Goal: Navigation & Orientation: Find specific page/section

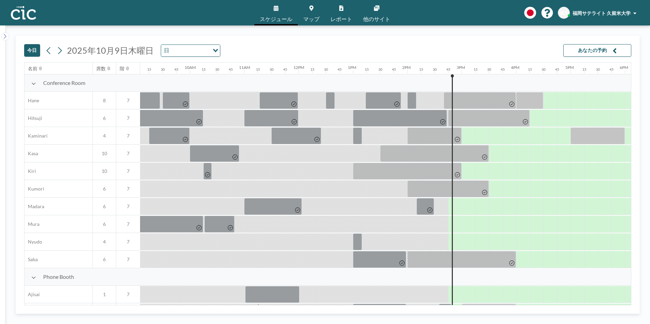
scroll to position [0, 557]
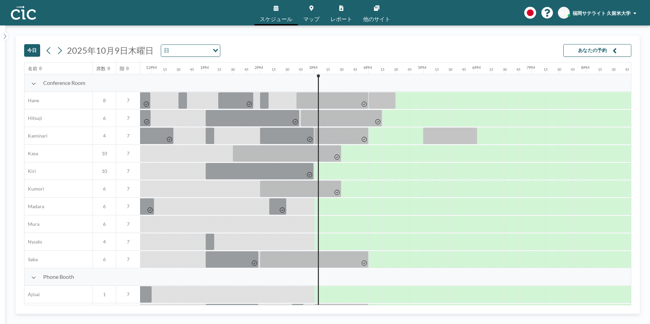
scroll to position [0, 802]
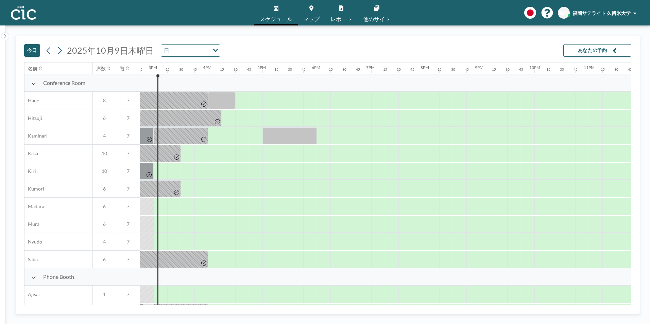
click at [20, 14] on img at bounding box center [23, 13] width 25 height 14
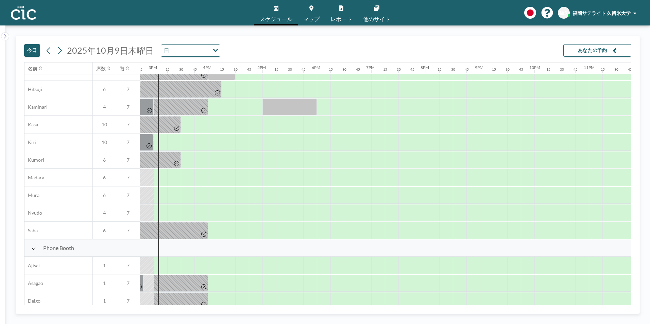
scroll to position [0, 802]
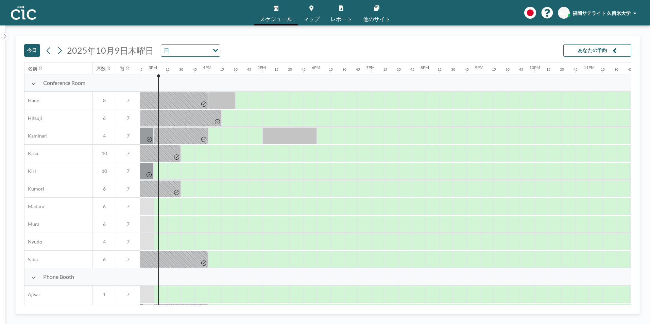
click at [24, 14] on img at bounding box center [23, 13] width 25 height 14
click at [584, 12] on span "福岡サテライト 久留米大学" at bounding box center [601, 13] width 58 height 6
click at [576, 13] on span "福岡サテライト 久留米大学" at bounding box center [601, 13] width 58 height 6
click at [564, 15] on span "福久" at bounding box center [564, 13] width 10 height 6
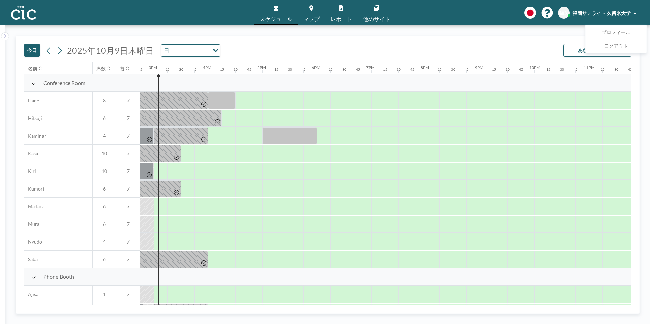
click at [414, 9] on div "スケジュール マップ レポート 他のサイト English Polski 日本語 Española 福久 福岡サテライト 久留米大学 プロフィール ログアウト" at bounding box center [325, 12] width 650 height 25
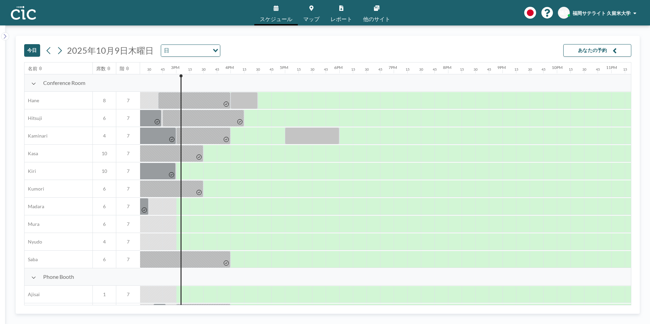
scroll to position [0, 802]
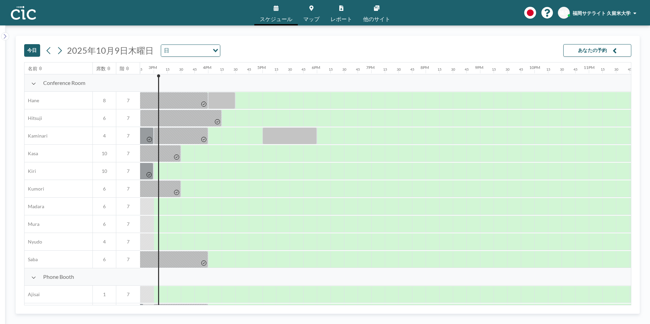
click at [275, 10] on icon at bounding box center [275, 7] width 5 height 5
click at [376, 14] on link "他のサイト" at bounding box center [376, 12] width 38 height 25
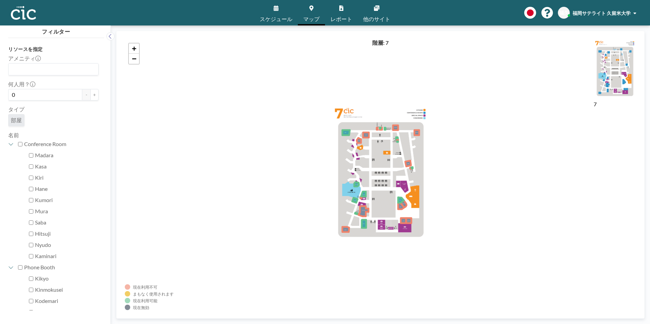
click at [278, 13] on link "スケジュール" at bounding box center [275, 12] width 43 height 25
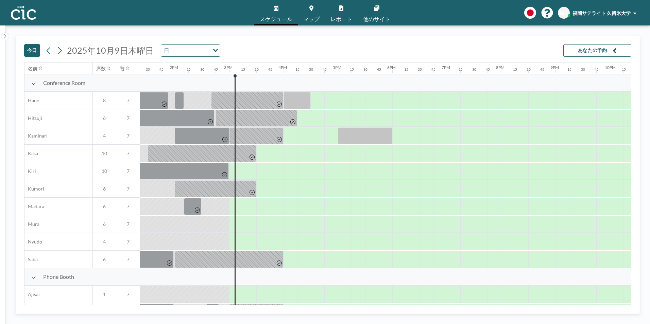
scroll to position [0, 802]
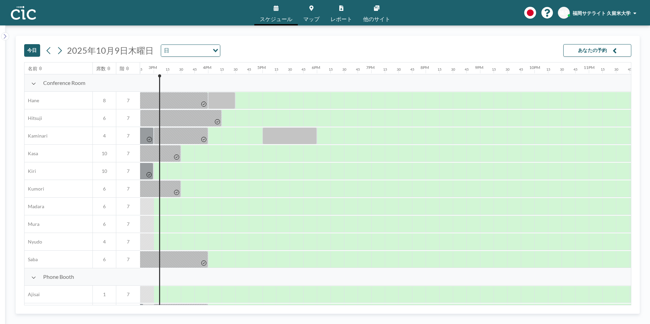
click at [28, 15] on img at bounding box center [23, 13] width 25 height 14
click at [25, 12] on img at bounding box center [23, 13] width 25 height 14
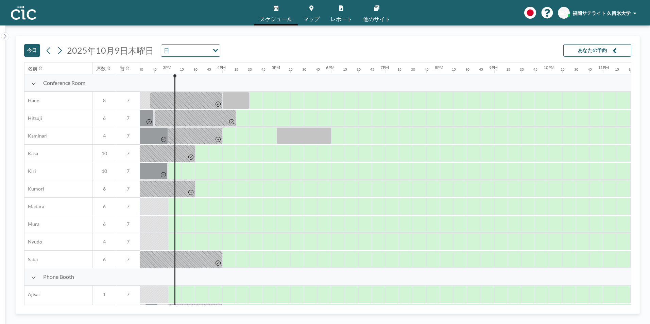
scroll to position [0, 802]
